Goal: Task Accomplishment & Management: Use online tool/utility

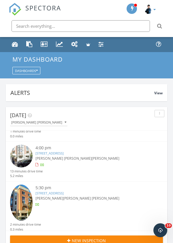
scroll to position [151, 0]
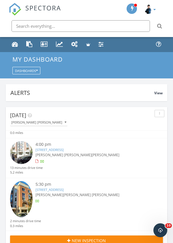
click at [64, 190] on link "61 Conselyea Street #A4, Brooklyn, NY 11211" at bounding box center [50, 189] width 28 height 4
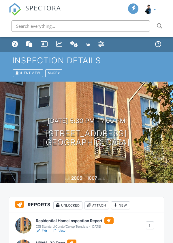
click at [65, 228] on link "View" at bounding box center [59, 230] width 13 height 5
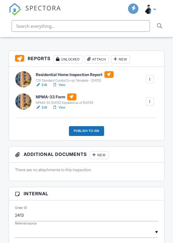
click at [95, 130] on div "Publish to ISN" at bounding box center [87, 131] width 36 height 10
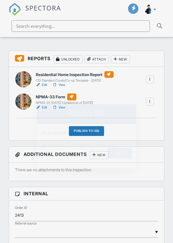
scroll to position [0, 0]
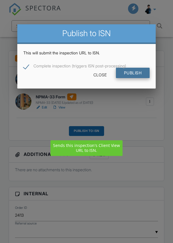
click at [139, 74] on input "Publish" at bounding box center [133, 73] width 34 height 10
